Goal: Transaction & Acquisition: Subscribe to service/newsletter

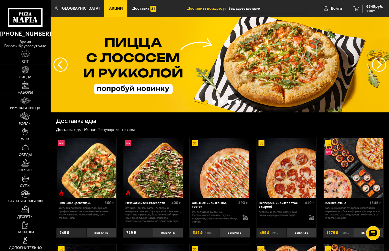
click at [106, 5] on link "Акции" at bounding box center [115, 8] width 23 height 17
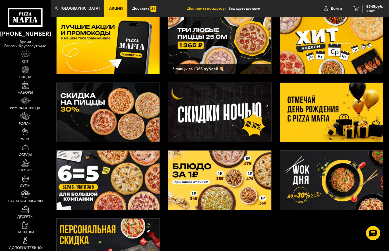
click at [324, 188] on img at bounding box center [331, 179] width 103 height 59
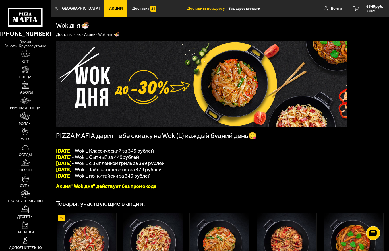
click at [271, 215] on img at bounding box center [286, 242] width 59 height 59
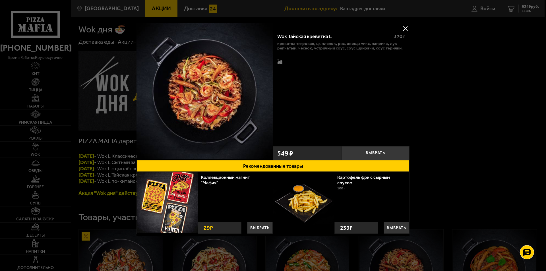
click at [148, 15] on div at bounding box center [273, 135] width 546 height 271
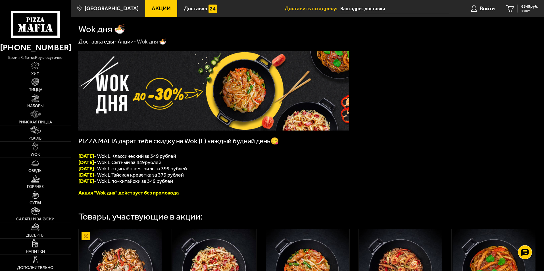
click at [153, 10] on span "Акции" at bounding box center [161, 8] width 19 height 5
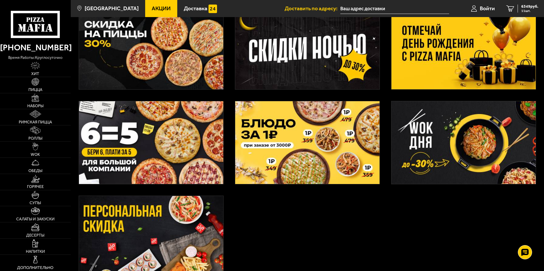
scroll to position [142, 0]
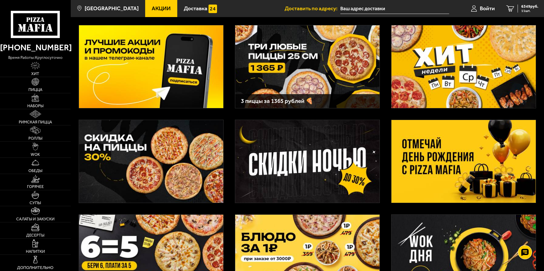
click at [388, 69] on img at bounding box center [464, 66] width 144 height 83
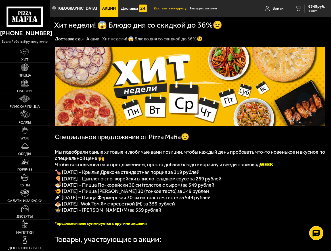
click at [102, 9] on span "Акции" at bounding box center [109, 9] width 14 height 4
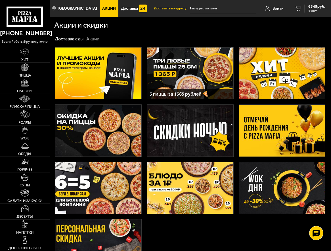
click at [113, 72] on img at bounding box center [98, 72] width 86 height 51
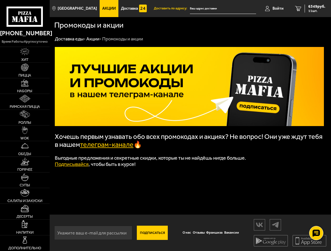
click at [113, 147] on link "телеграм-канале" at bounding box center [106, 144] width 53 height 8
drag, startPoint x: 80, startPoint y: 147, endPoint x: 130, endPoint y: 149, distance: 50.1
click at [130, 148] on span "Хочешь первым узнавать обо всех промокодах и акциях? Не вопрос! Они уже ждут те…" at bounding box center [189, 140] width 268 height 16
click at [184, 150] on p at bounding box center [189, 151] width 269 height 6
drag, startPoint x: 136, startPoint y: 145, endPoint x: 81, endPoint y: 147, distance: 54.9
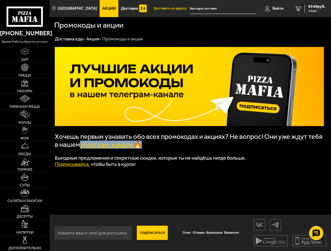
click at [81, 147] on span "Хочешь первым узнавать обо всех промокодах и акциях? Не вопрос! Они уже ждут те…" at bounding box center [189, 140] width 268 height 16
copy span "телеграм-канале"
click at [64, 166] on link "Подписывайся" at bounding box center [72, 164] width 34 height 6
